Goal: Navigation & Orientation: Find specific page/section

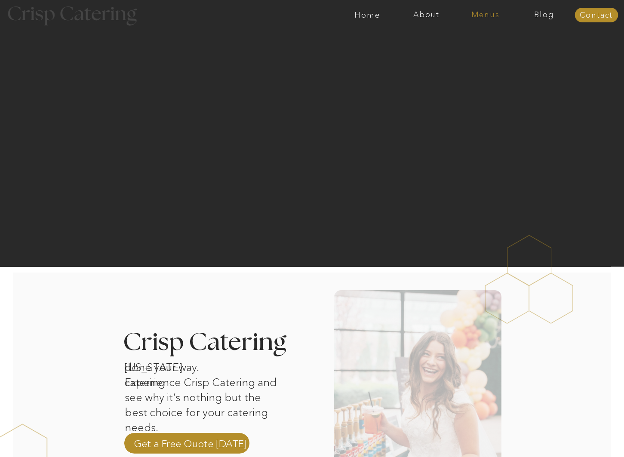
click at [488, 15] on nav "Menus" at bounding box center [485, 15] width 59 height 9
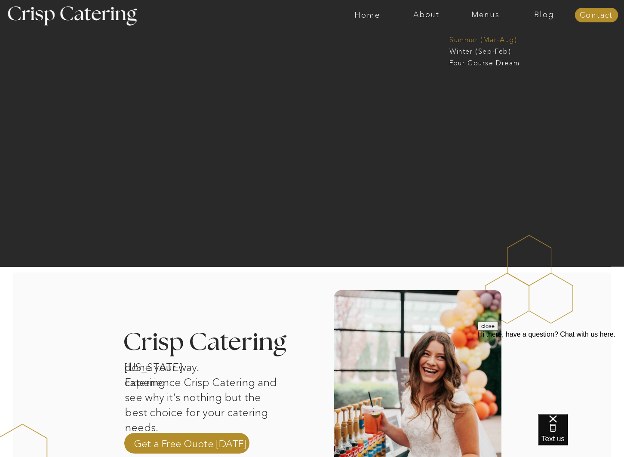
click at [479, 39] on nav "Summer (Mar-Aug)" at bounding box center [488, 39] width 77 height 8
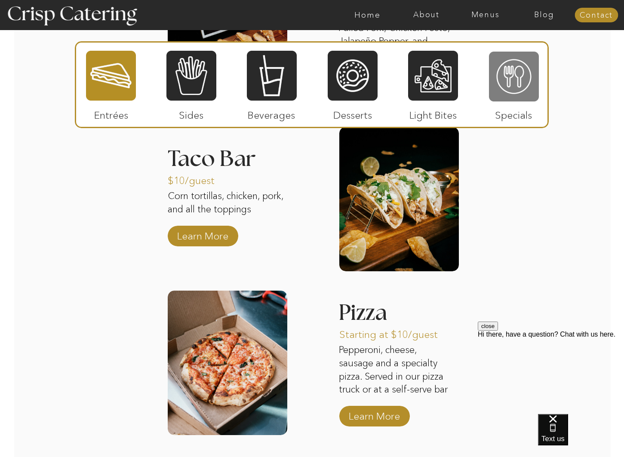
scroll to position [999, 0]
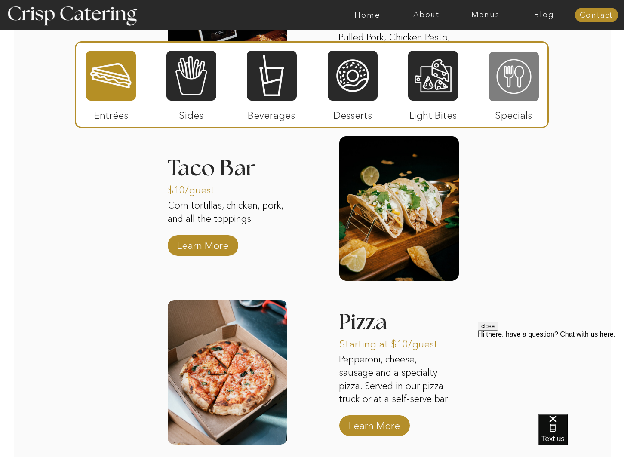
click at [508, 100] on div at bounding box center [514, 77] width 50 height 52
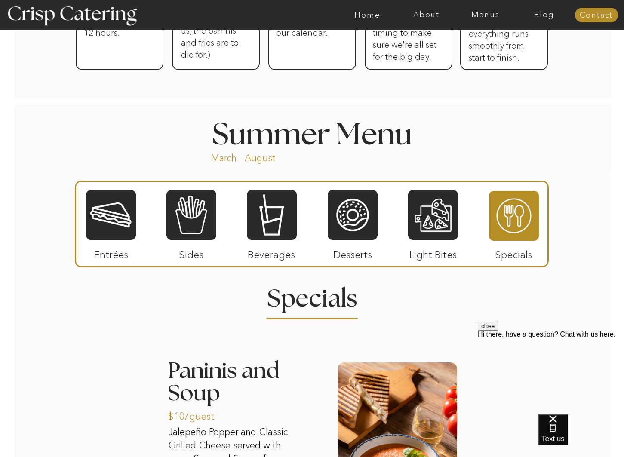
scroll to position [631, 0]
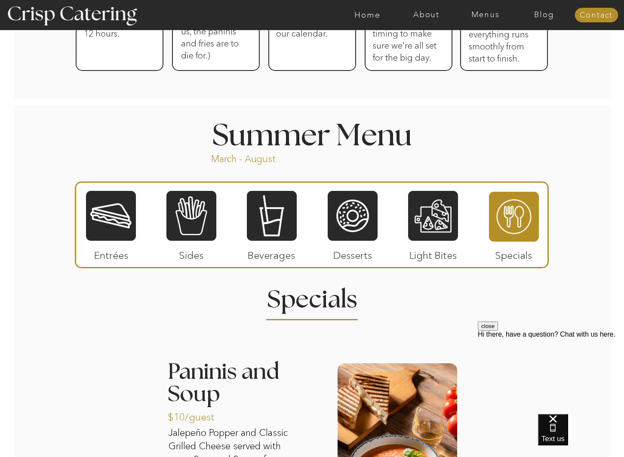
click at [491, 20] on div at bounding box center [346, 15] width 1365 height 30
click at [488, 11] on nav "Menus" at bounding box center [485, 15] width 59 height 9
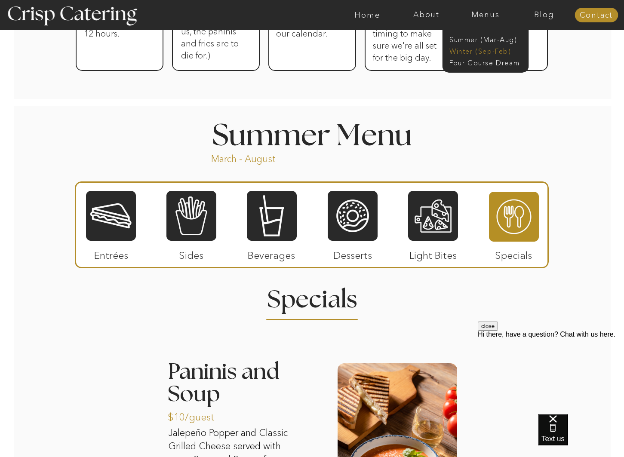
click at [493, 54] on nav "Winter (Sep-Feb)" at bounding box center [485, 50] width 71 height 8
